Goal: Information Seeking & Learning: Find specific fact

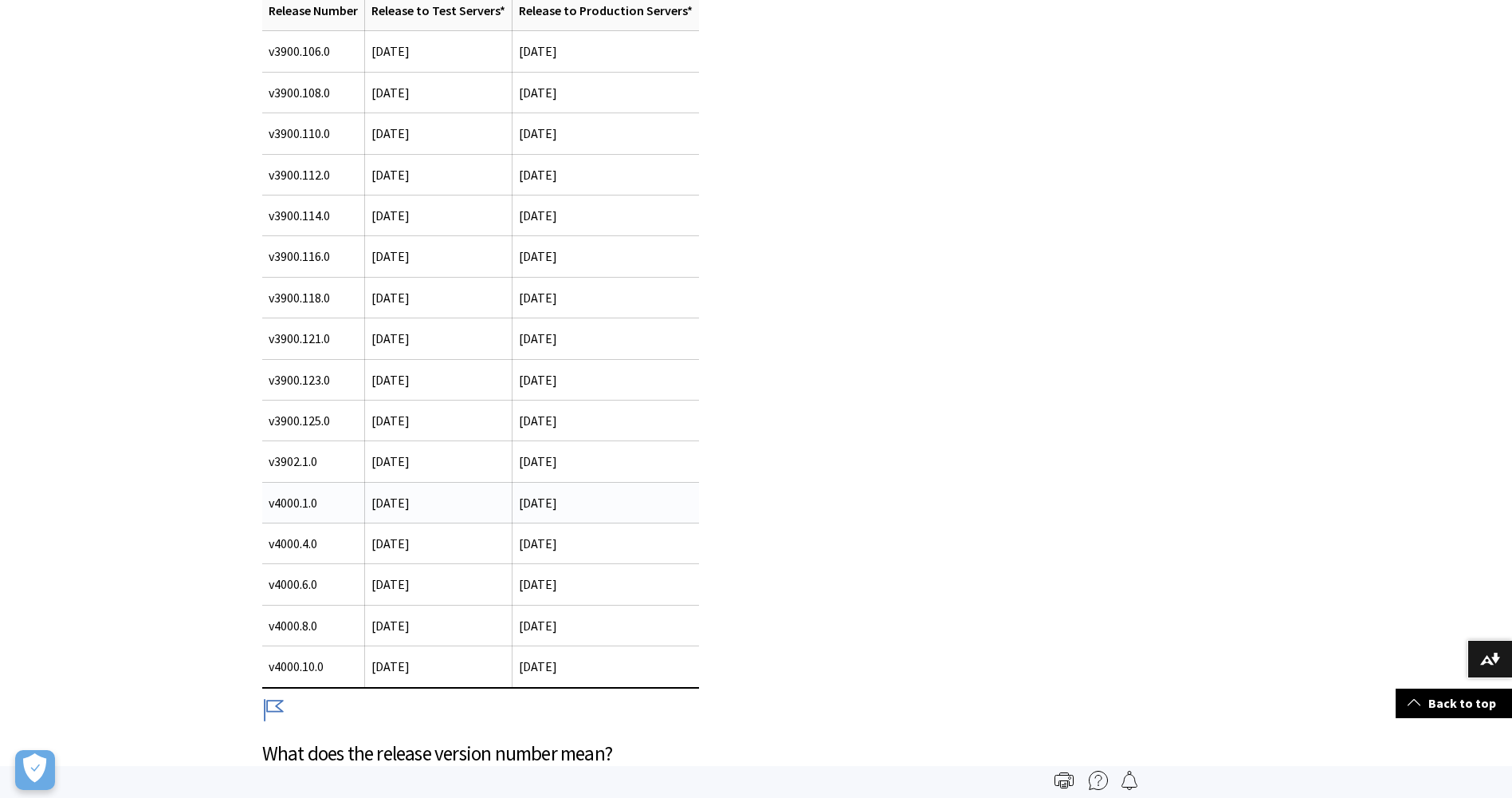
scroll to position [1780, 0]
drag, startPoint x: 627, startPoint y: 501, endPoint x: 514, endPoint y: 505, distance: 113.1
click at [514, 505] on td "[DATE]" at bounding box center [605, 501] width 187 height 41
click at [367, 511] on td "[DATE]" at bounding box center [438, 501] width 147 height 41
click at [374, 504] on span "[DATE]" at bounding box center [391, 502] width 39 height 16
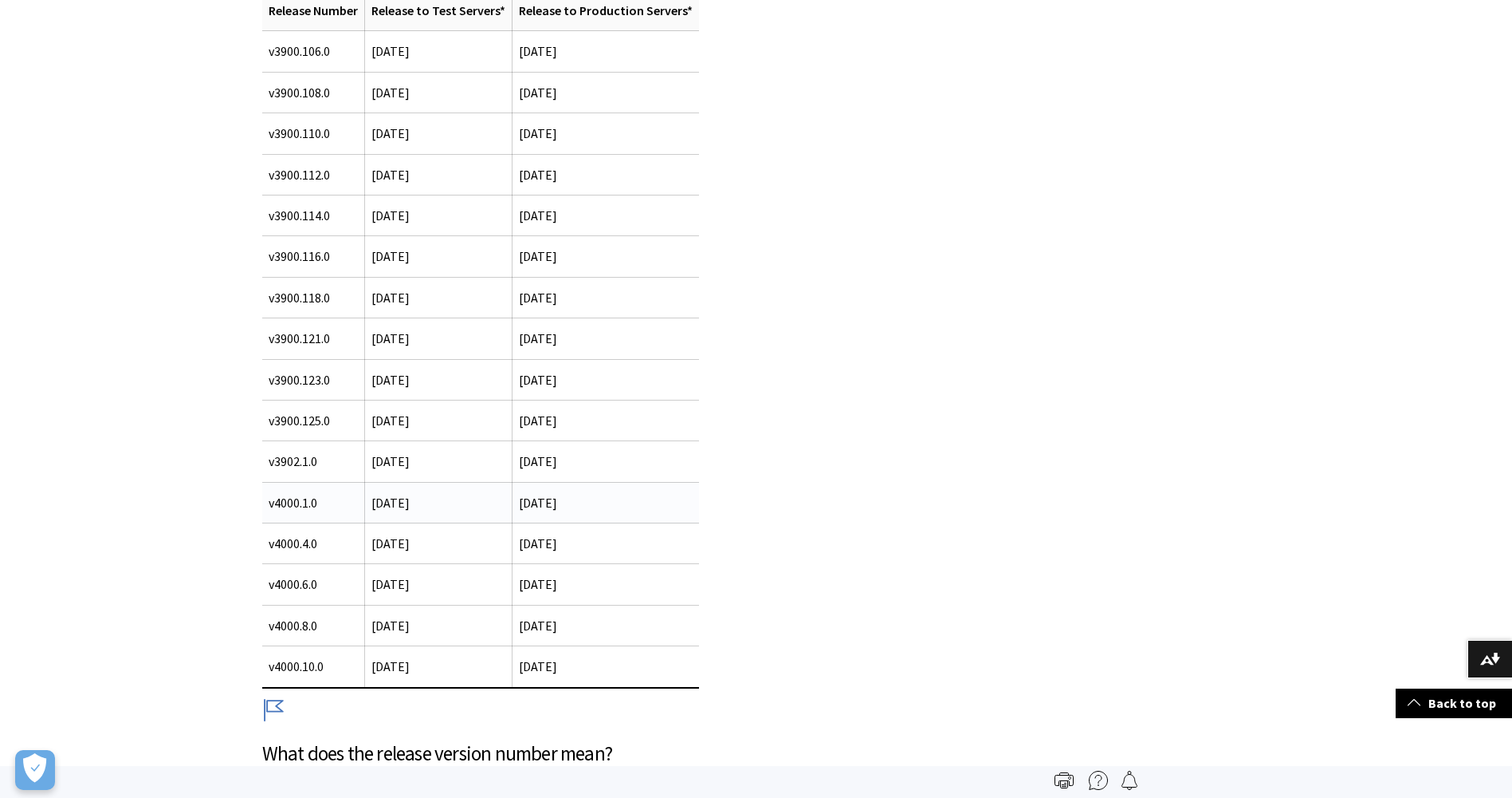
click at [373, 501] on span "[DATE]" at bounding box center [391, 502] width 39 height 16
click at [1036, 500] on div "Dates for 2025 releases [DATE]" at bounding box center [756, 503] width 1020 height 1299
drag, startPoint x: 264, startPoint y: 504, endPoint x: 664, endPoint y: 520, distance: 400.3
click at [664, 520] on tr "v4000.1.0 [DATE] [DATE]" at bounding box center [480, 501] width 437 height 41
drag, startPoint x: 664, startPoint y: 520, endPoint x: 636, endPoint y: 541, distance: 35.0
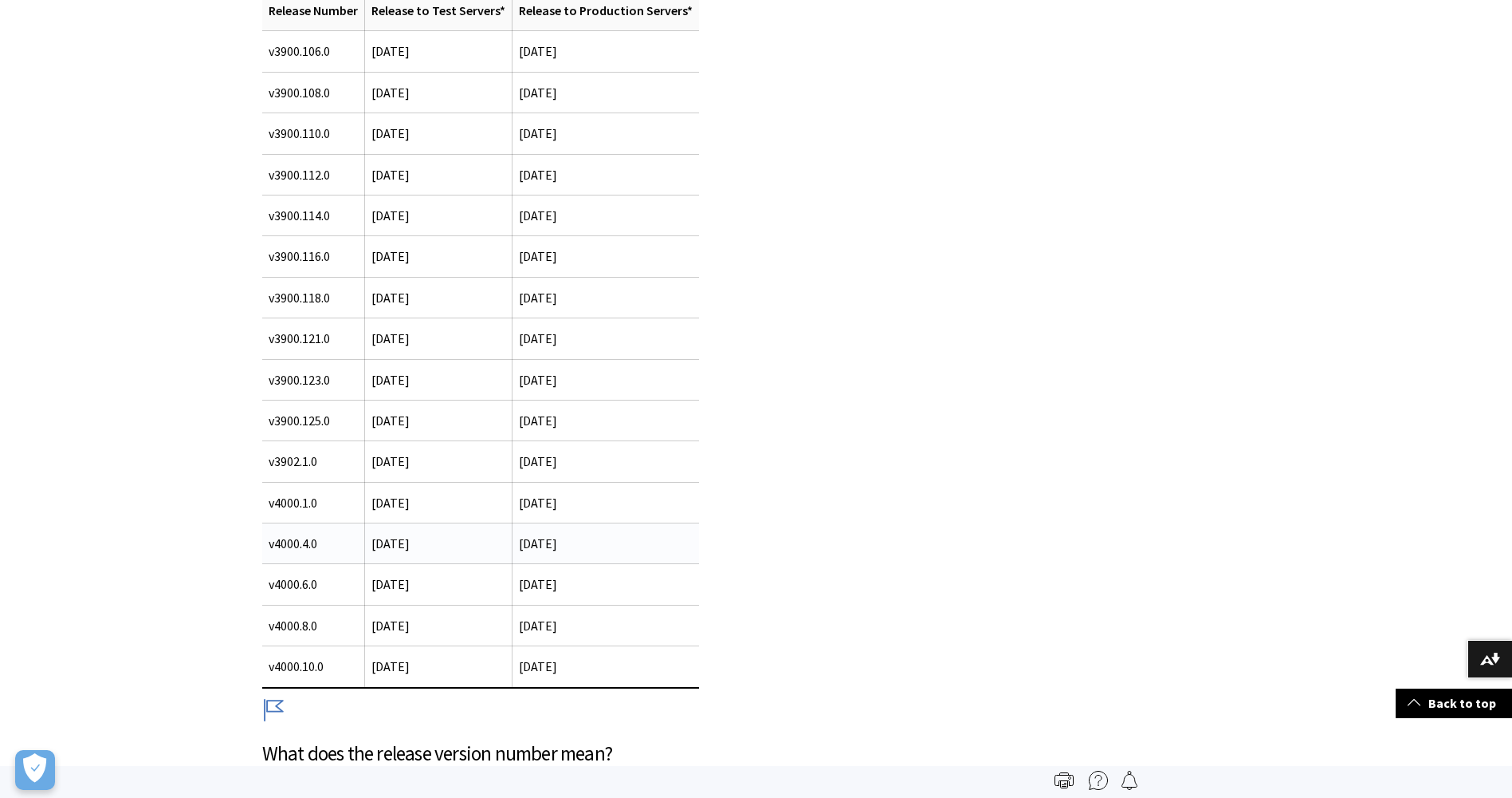
click at [636, 541] on td "[DATE]" at bounding box center [605, 543] width 187 height 41
drag, startPoint x: 634, startPoint y: 542, endPoint x: 260, endPoint y: 509, distance: 375.5
click at [260, 509] on div "Each monthly release contains new features or feature enhancements, as well as …" at bounding box center [638, 480] width 784 height 1250
click at [262, 505] on td "v4000.1.0" at bounding box center [313, 501] width 103 height 41
drag, startPoint x: 269, startPoint y: 503, endPoint x: 629, endPoint y: 562, distance: 364.8
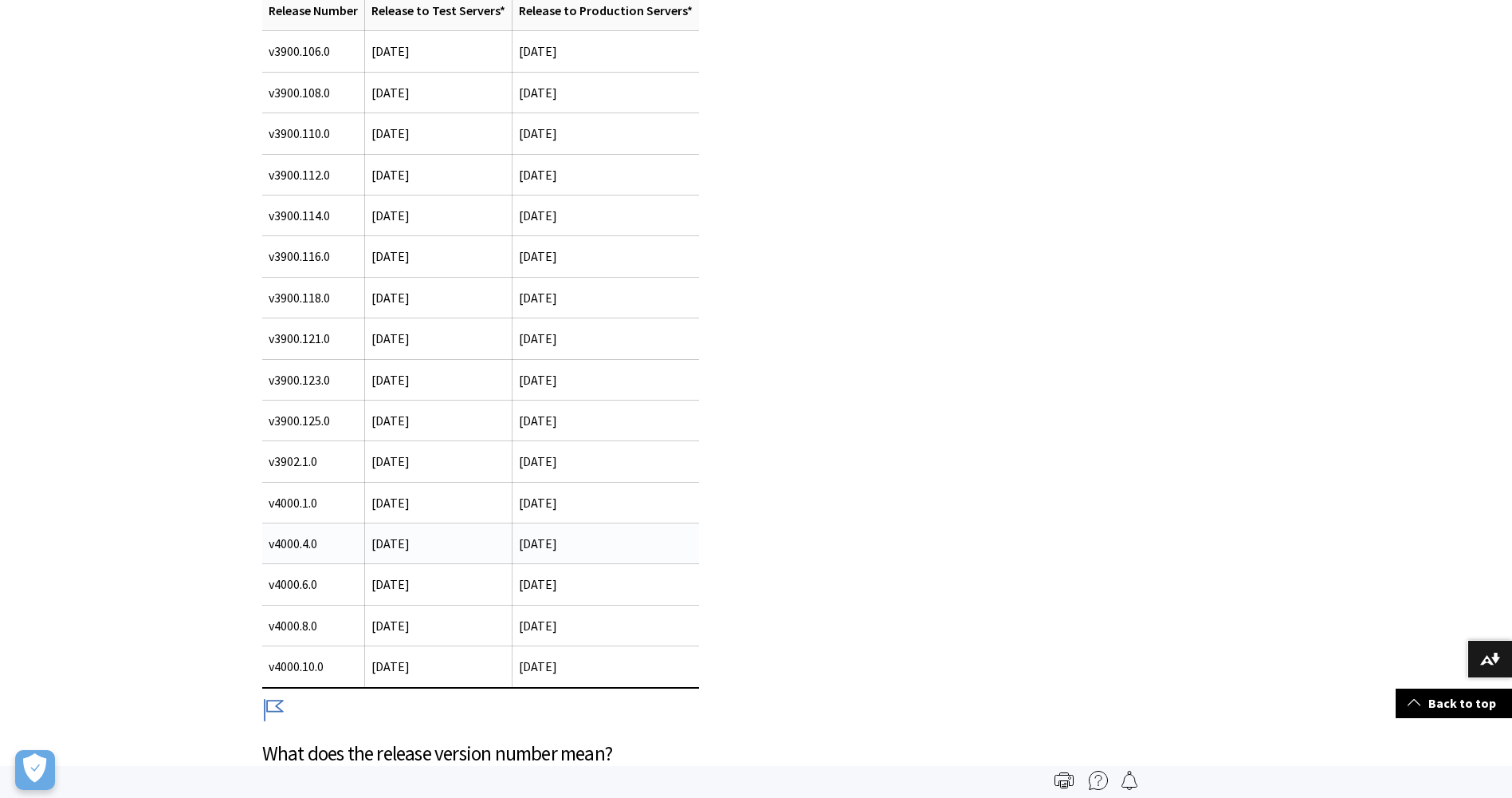
click at [629, 562] on tbody "v3900.106.0 [DATE] [DATE] v3900.108.0 [DATE] [DATE] v3900.110.0 [DATE] [DATE] v…" at bounding box center [480, 359] width 437 height 656
drag, startPoint x: 629, startPoint y: 562, endPoint x: 576, endPoint y: 553, distance: 53.8
click at [576, 553] on td "[DATE]" at bounding box center [605, 543] width 187 height 41
click at [561, 540] on td "[DATE]" at bounding box center [605, 543] width 187 height 41
click at [608, 538] on td "[DATE]" at bounding box center [605, 543] width 187 height 41
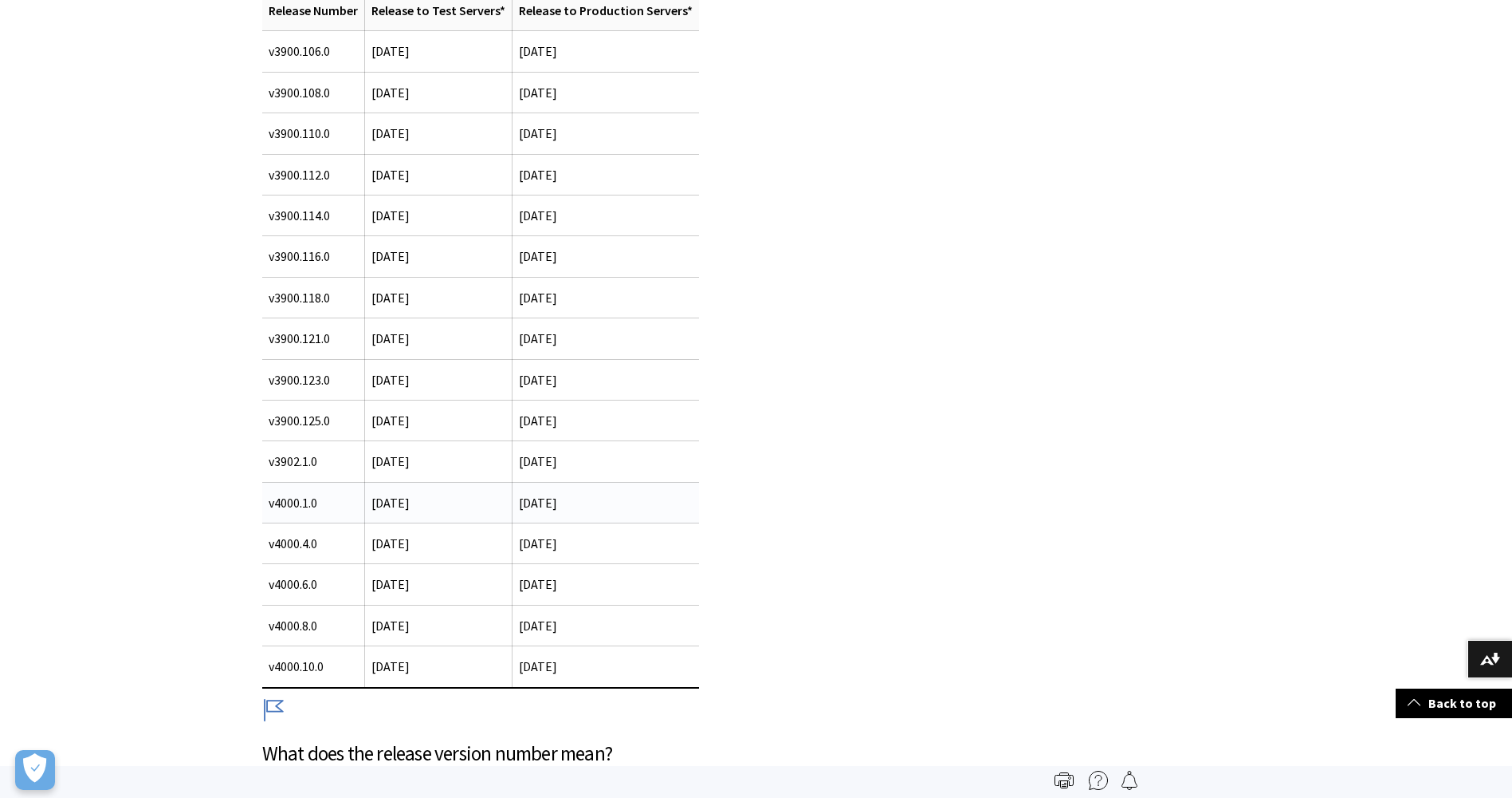
drag, startPoint x: 613, startPoint y: 556, endPoint x: 268, endPoint y: 500, distance: 349.5
click at [268, 500] on tbody "v3900.106.0 [DATE] [DATE] v3900.108.0 [DATE] [DATE] v3900.110.0 [DATE] [DATE] v…" at bounding box center [480, 359] width 437 height 656
click at [844, 579] on div "Each monthly release contains new features or feature enhancements, as well as …" at bounding box center [638, 480] width 752 height 1157
